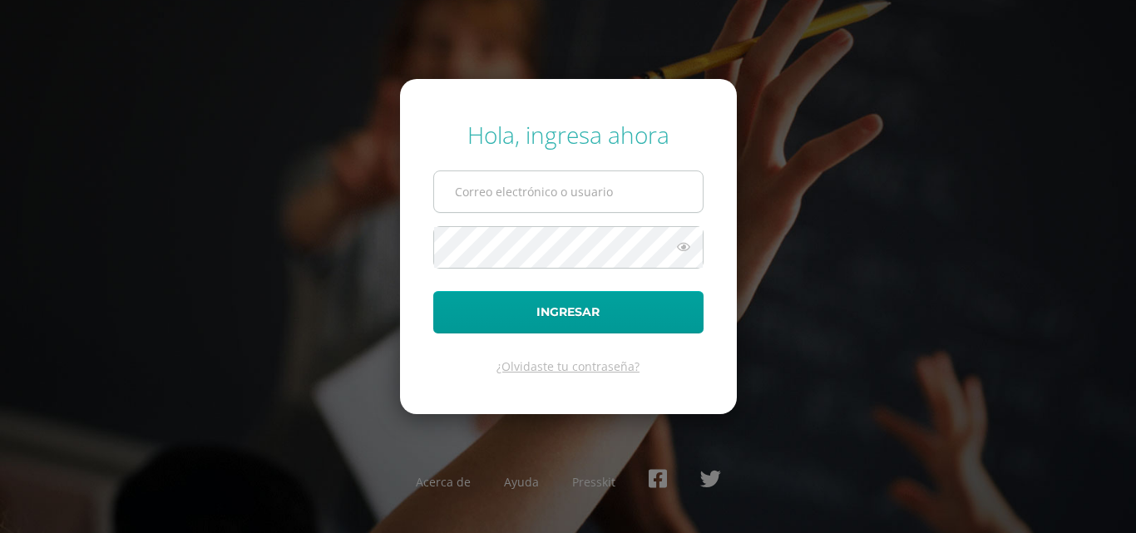
click at [532, 195] on input "text" at bounding box center [568, 191] width 269 height 41
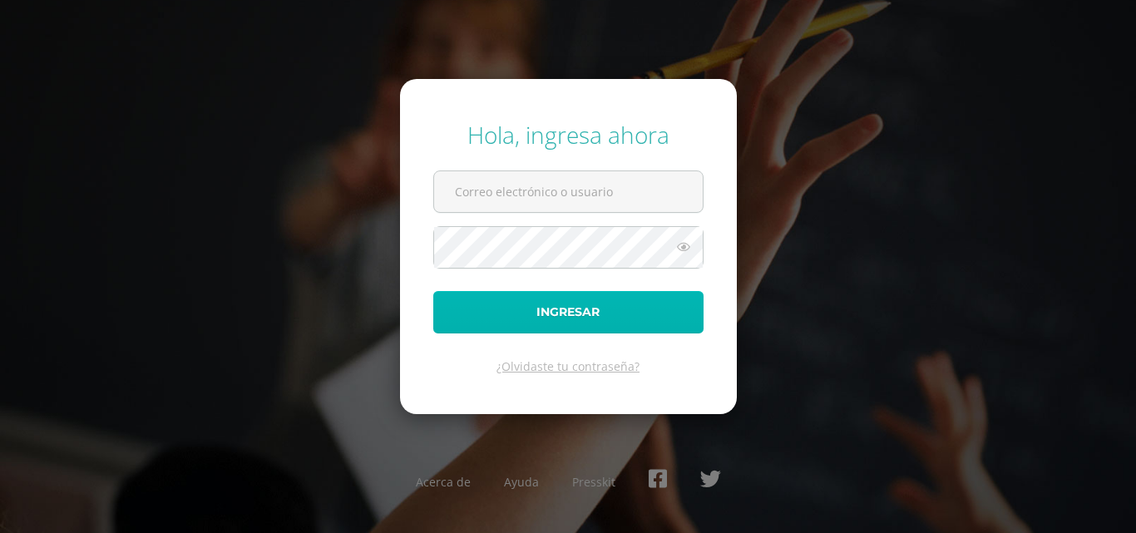
click at [562, 317] on button "Ingresar" at bounding box center [568, 312] width 270 height 42
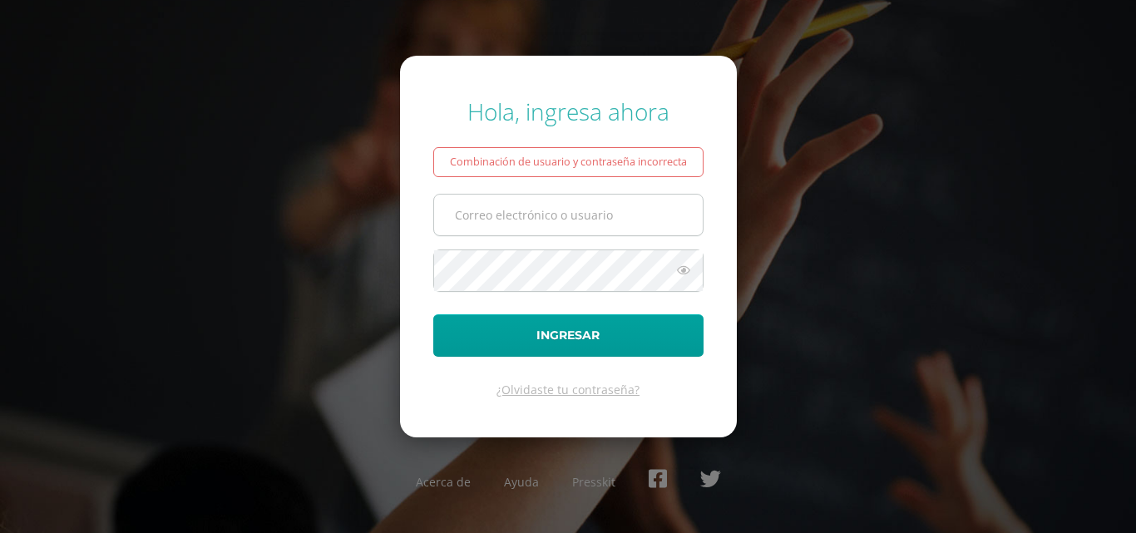
click at [519, 224] on input "text" at bounding box center [568, 215] width 269 height 41
click at [282, 63] on div "Hola, ingresa ahora Combinación de usuario y contraseña incorrecta Ingresar ¿Ol…" at bounding box center [567, 266] width 1149 height 533
